Goal: Information Seeking & Learning: Learn about a topic

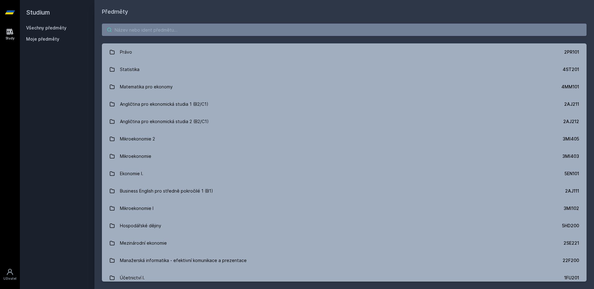
click at [163, 33] on input "search" at bounding box center [344, 30] width 485 height 12
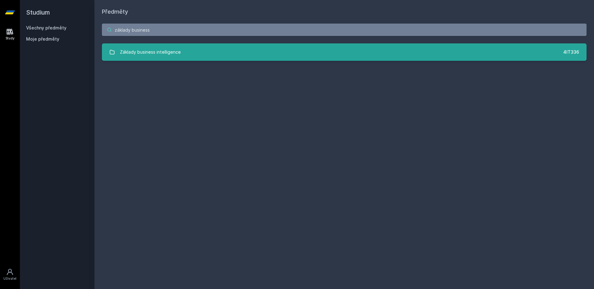
type input "základy business"
click at [187, 57] on link "Základy business intelligence 4IT336" at bounding box center [344, 51] width 485 height 17
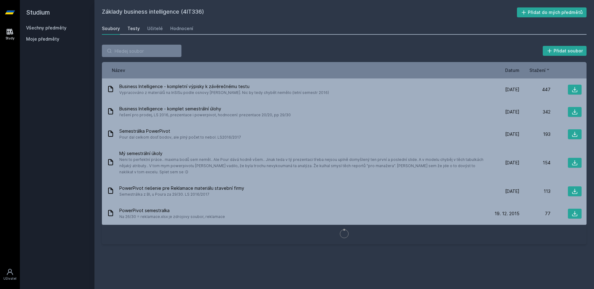
click at [132, 30] on div "Testy" at bounding box center [133, 28] width 12 height 6
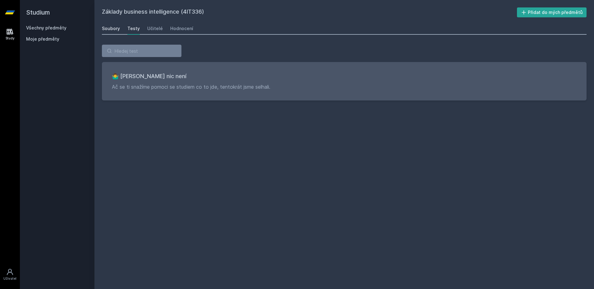
click at [116, 30] on div "Soubory" at bounding box center [111, 28] width 18 height 6
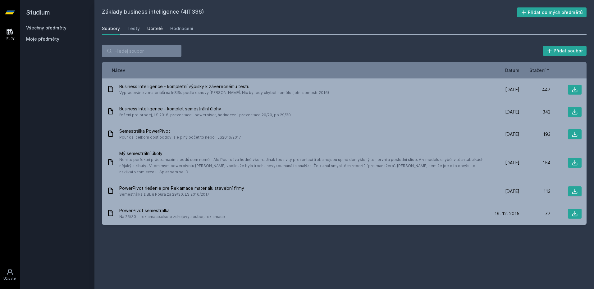
click at [159, 30] on div "Učitelé" at bounding box center [155, 28] width 16 height 6
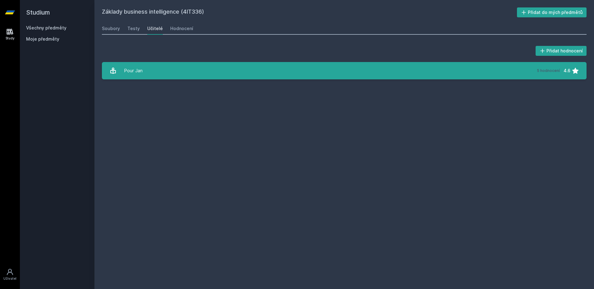
click at [200, 75] on link "Pour [PERSON_NAME][DATE] hodnocení 4.6" at bounding box center [344, 70] width 485 height 17
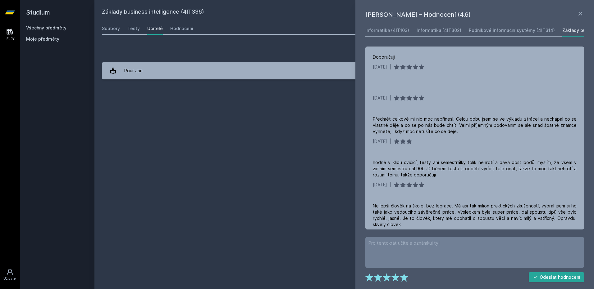
click at [576, 10] on h1 "[PERSON_NAME] – Hodnocení (4.6)" at bounding box center [470, 14] width 211 height 9
click at [577, 10] on icon at bounding box center [579, 13] width 7 height 7
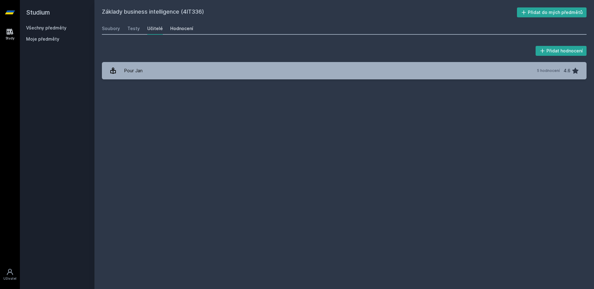
click at [176, 33] on link "Hodnocení" at bounding box center [181, 28] width 23 height 12
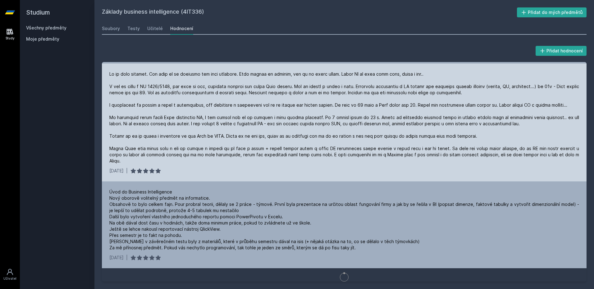
scroll to position [209, 0]
